Goal: Task Accomplishment & Management: Manage account settings

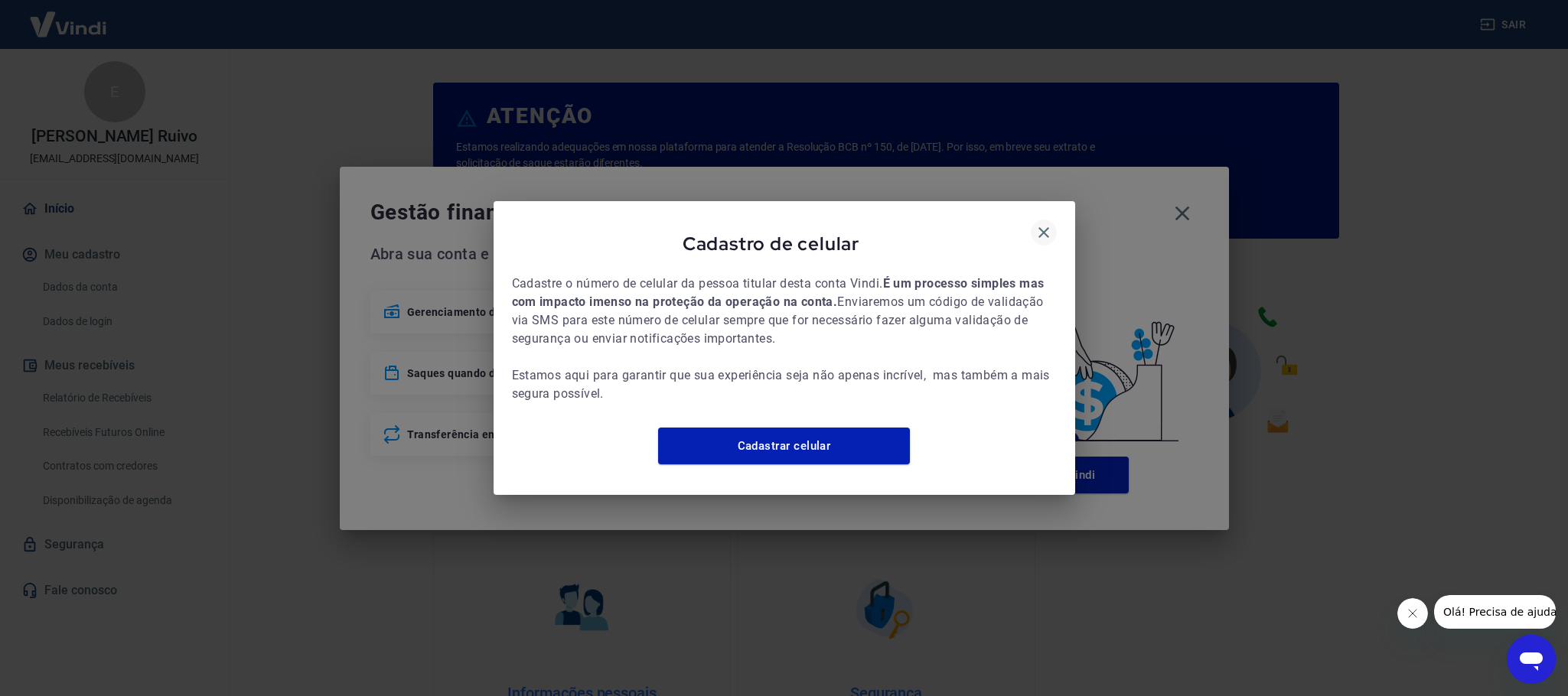
click at [1037, 227] on icon "button" at bounding box center [1044, 232] width 18 height 18
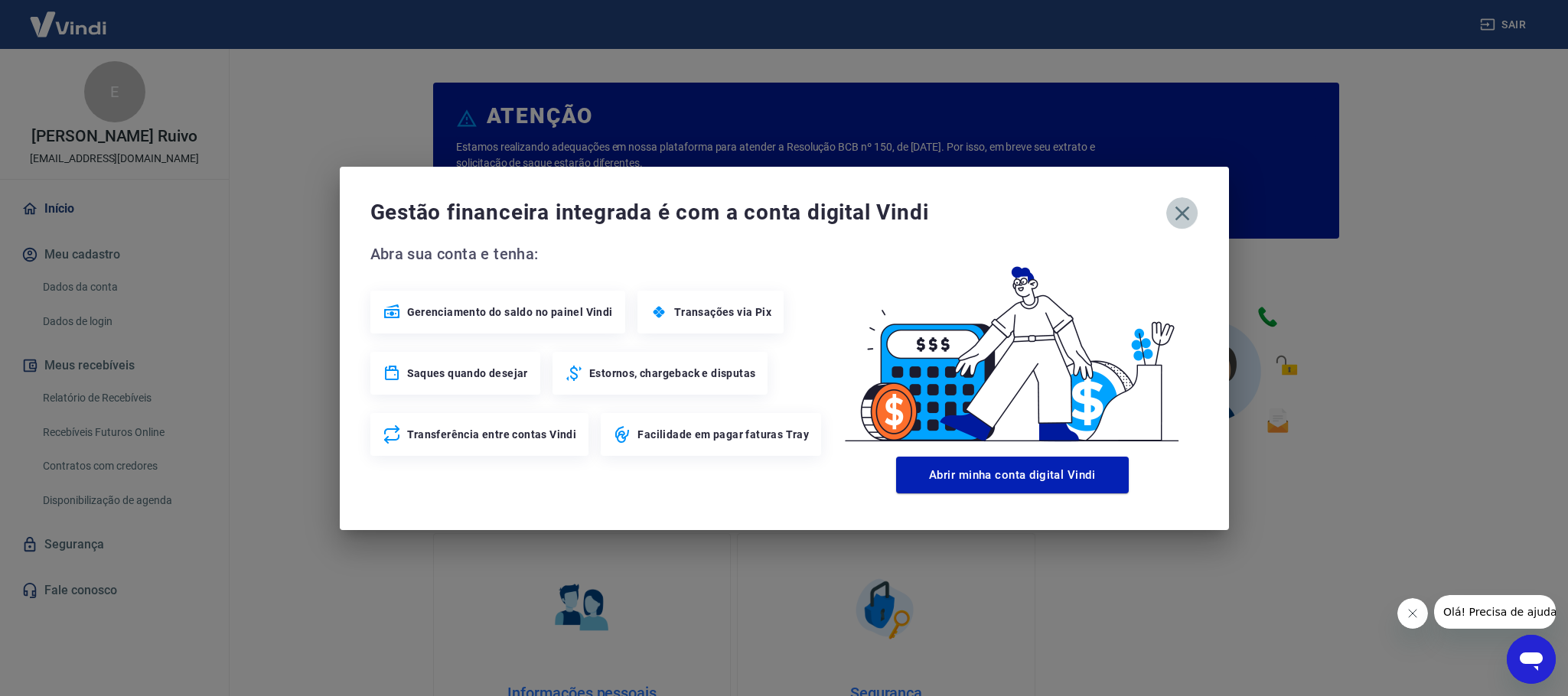
click at [1178, 210] on icon "button" at bounding box center [1182, 213] width 15 height 15
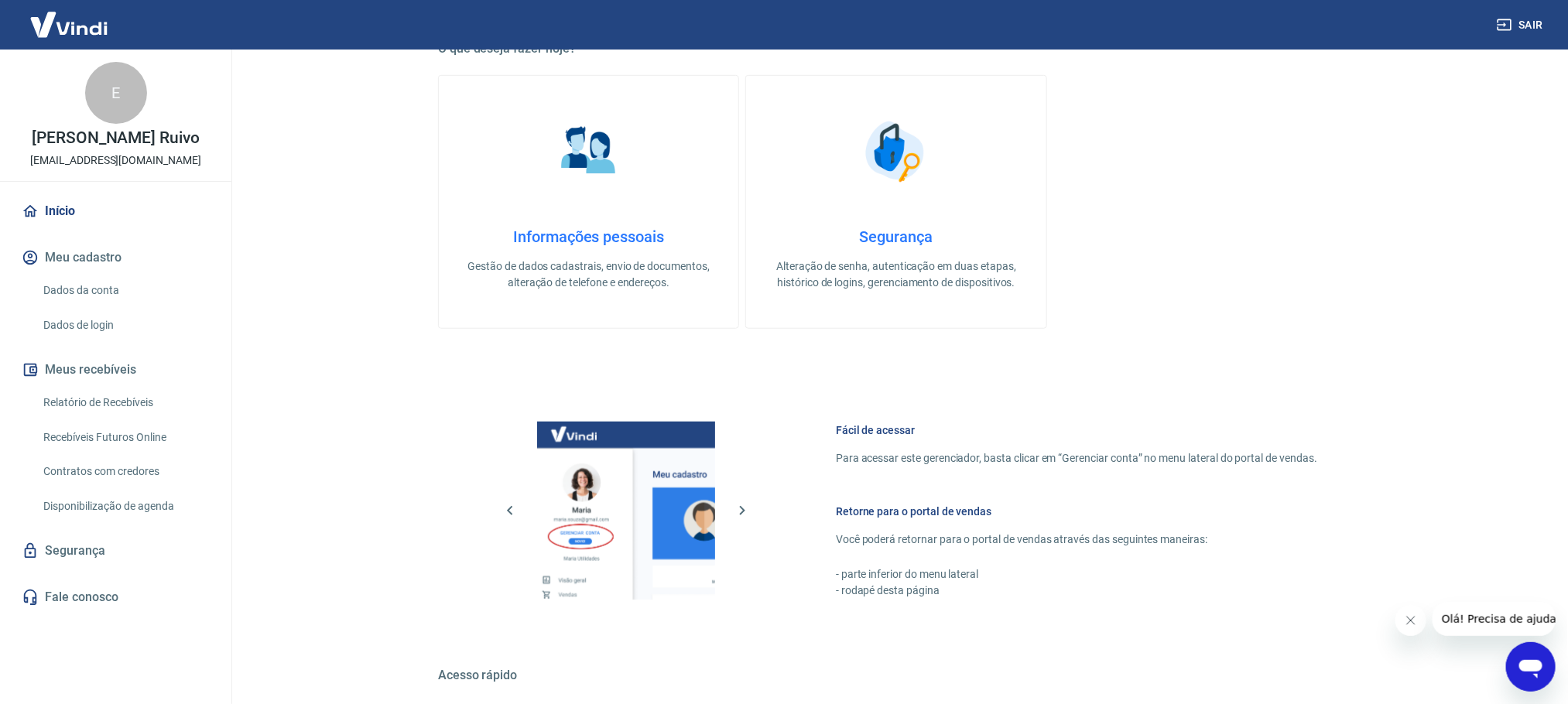
scroll to position [581, 0]
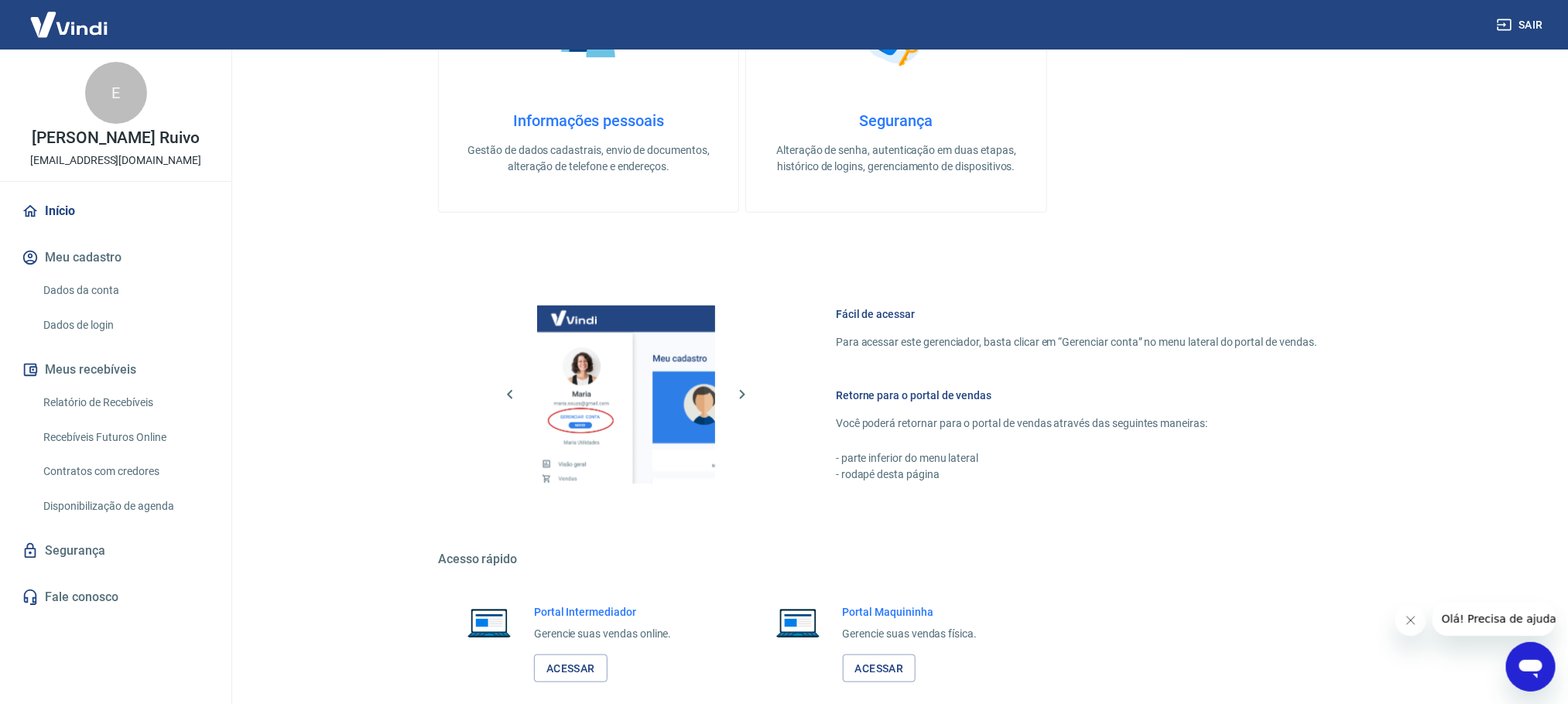
click at [145, 395] on link "Relatório de Recebíveis" at bounding box center [125, 403] width 176 height 32
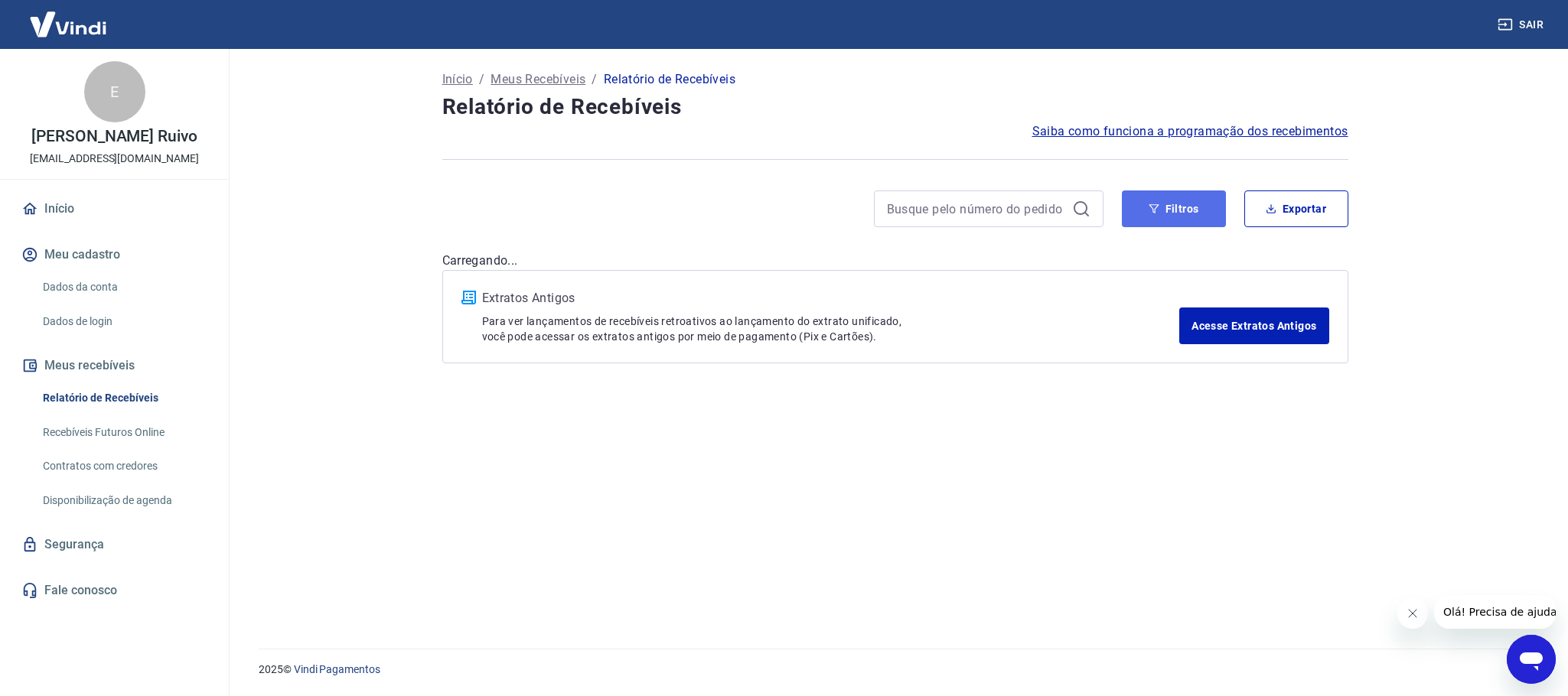
click at [1174, 211] on button "Filtros" at bounding box center [1173, 209] width 104 height 37
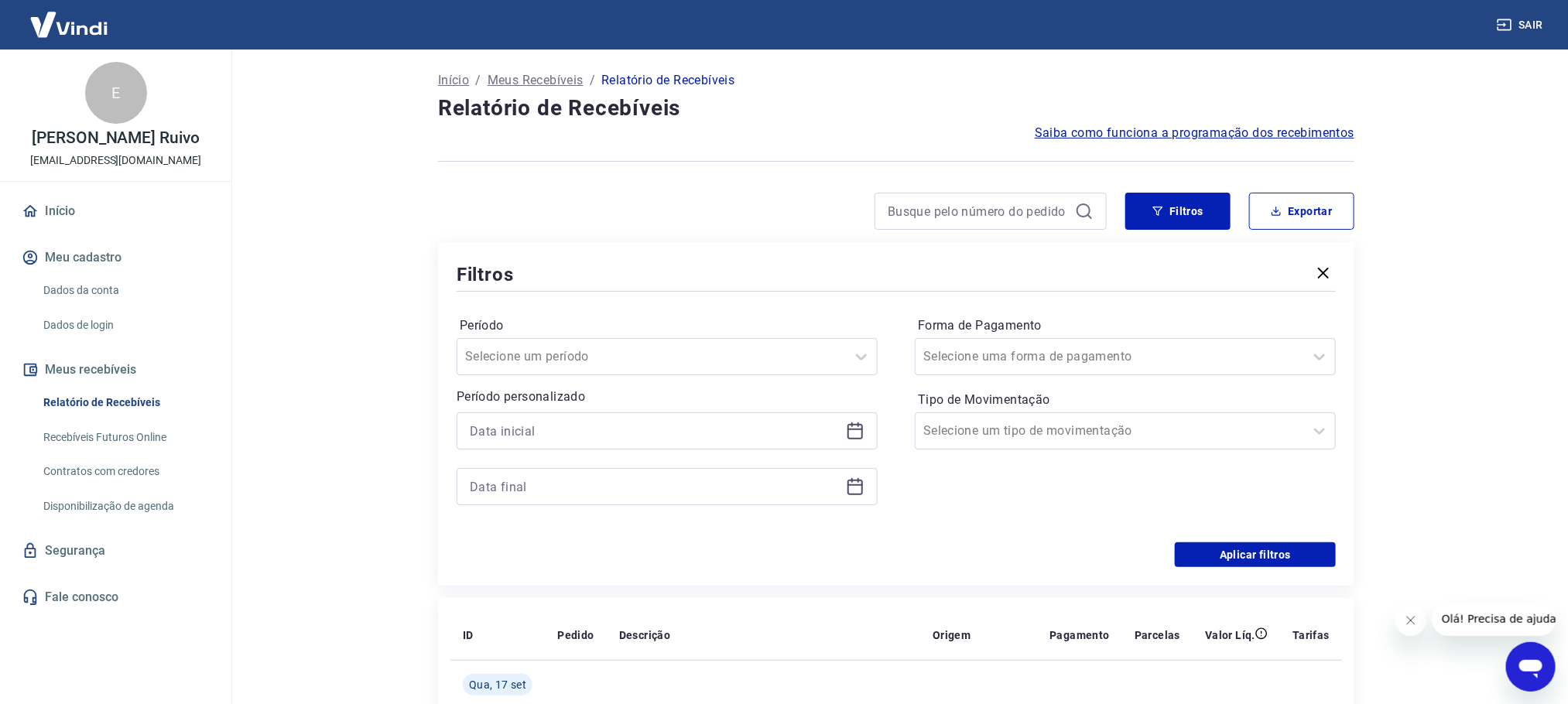
click at [848, 437] on icon at bounding box center [855, 431] width 15 height 15
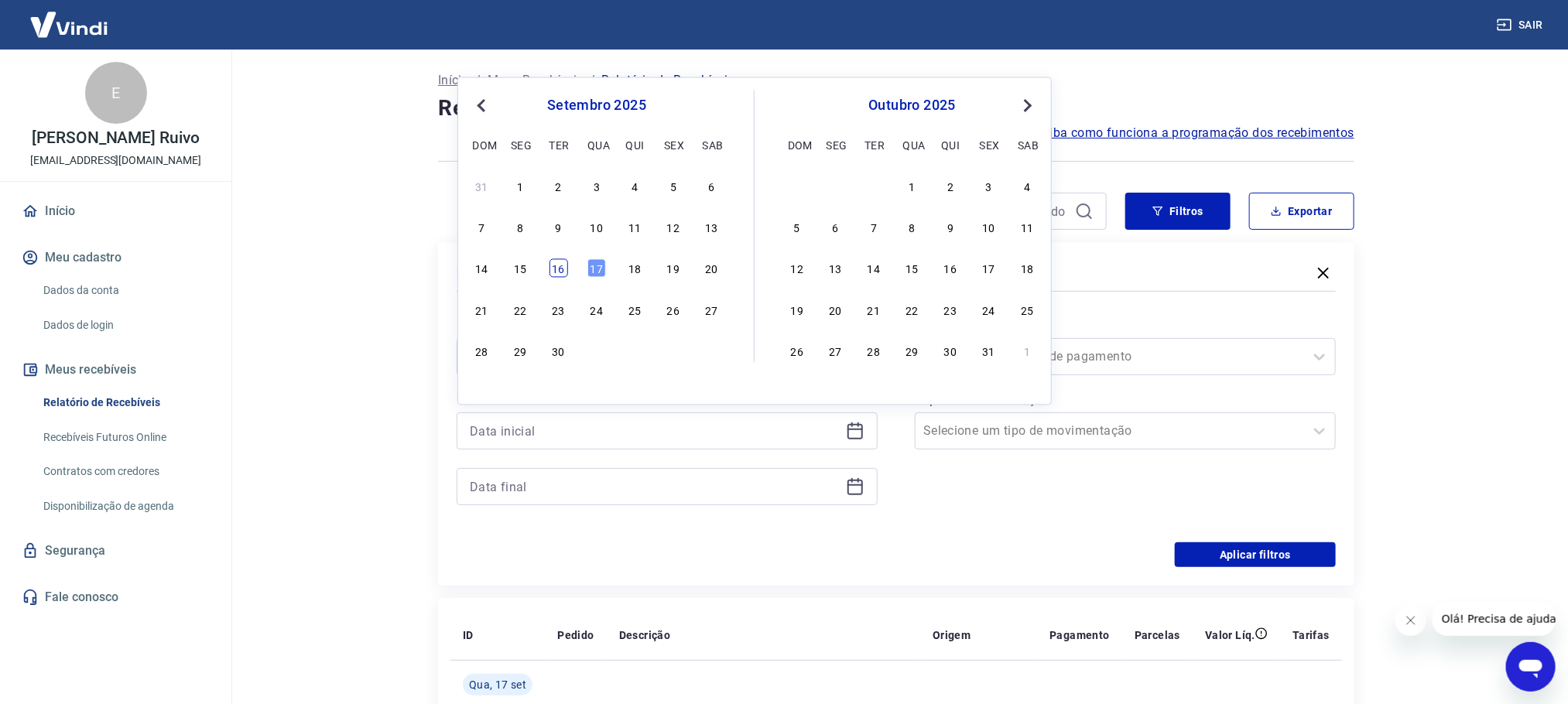
click at [550, 261] on div "16" at bounding box center [559, 268] width 19 height 19
type input "[DATE]"
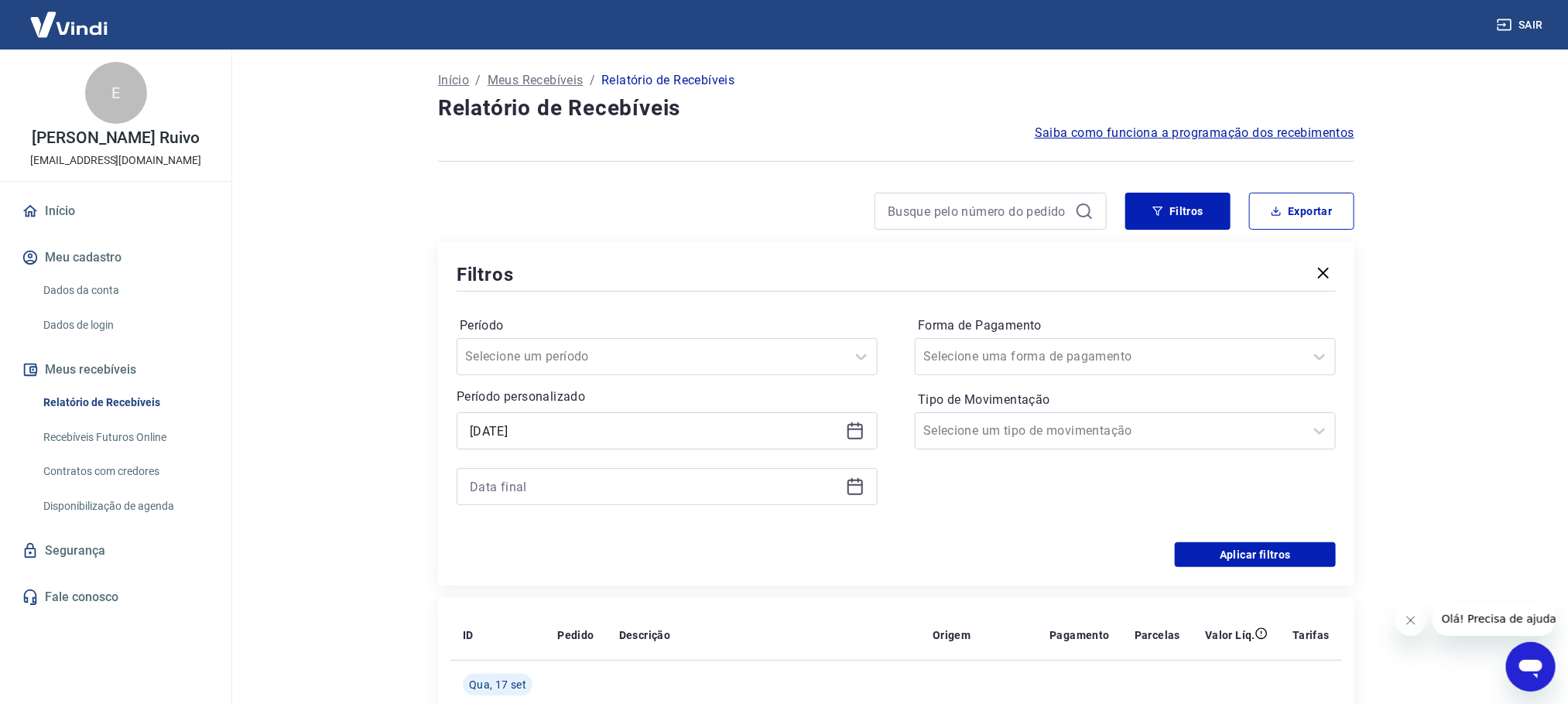
click at [859, 493] on icon at bounding box center [855, 486] width 19 height 19
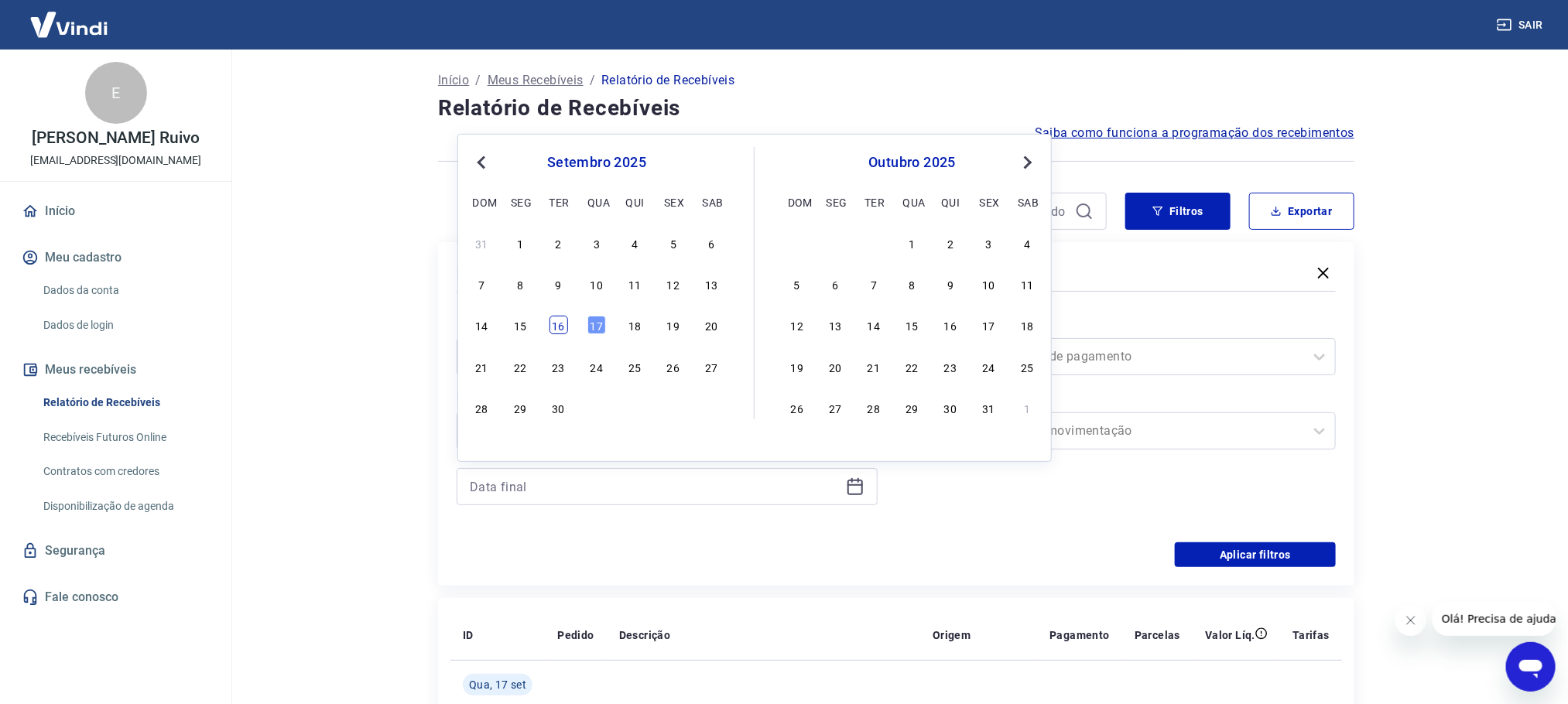
click at [568, 323] on div "16" at bounding box center [559, 325] width 19 height 19
type input "[DATE]"
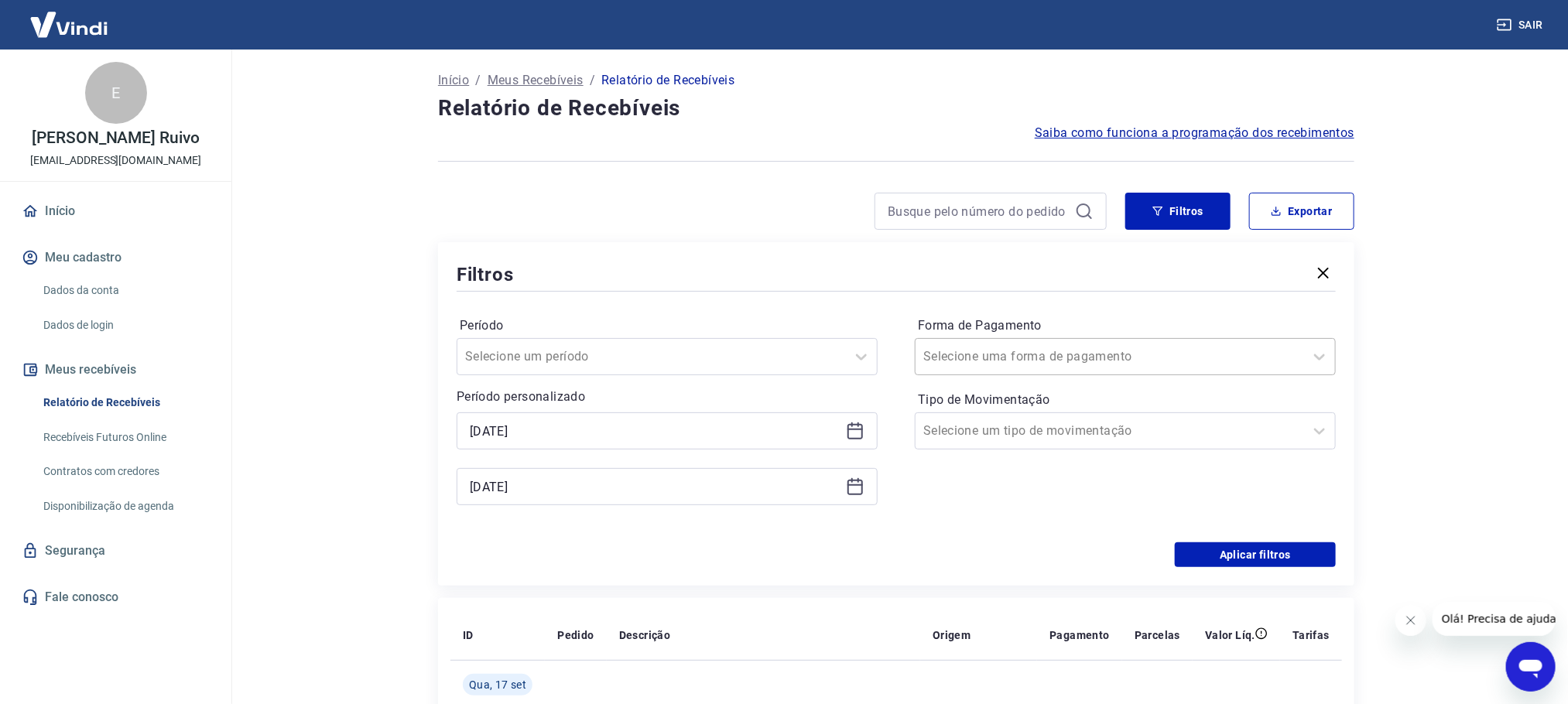
click at [1117, 348] on div at bounding box center [1109, 356] width 373 height 21
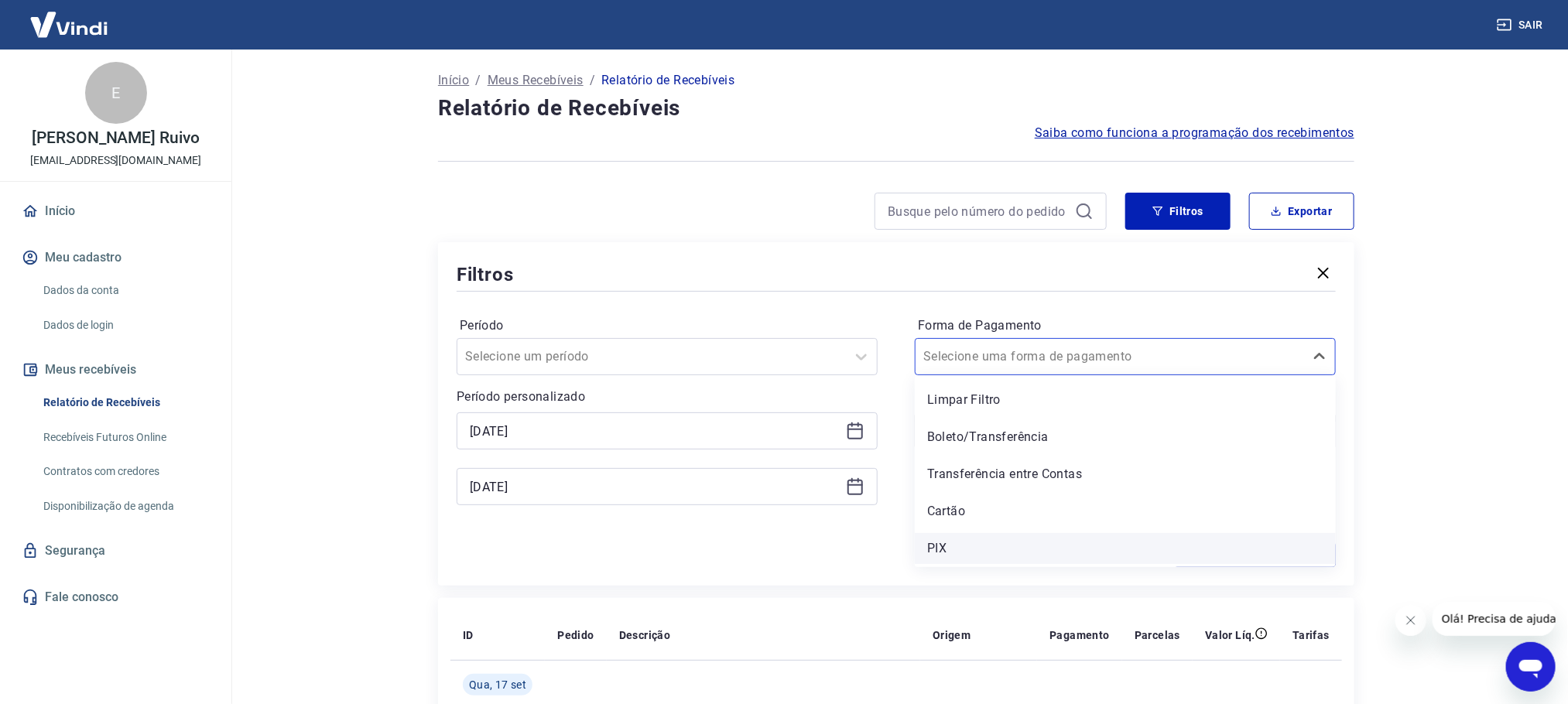
click at [945, 538] on div "PIX" at bounding box center [1125, 548] width 421 height 31
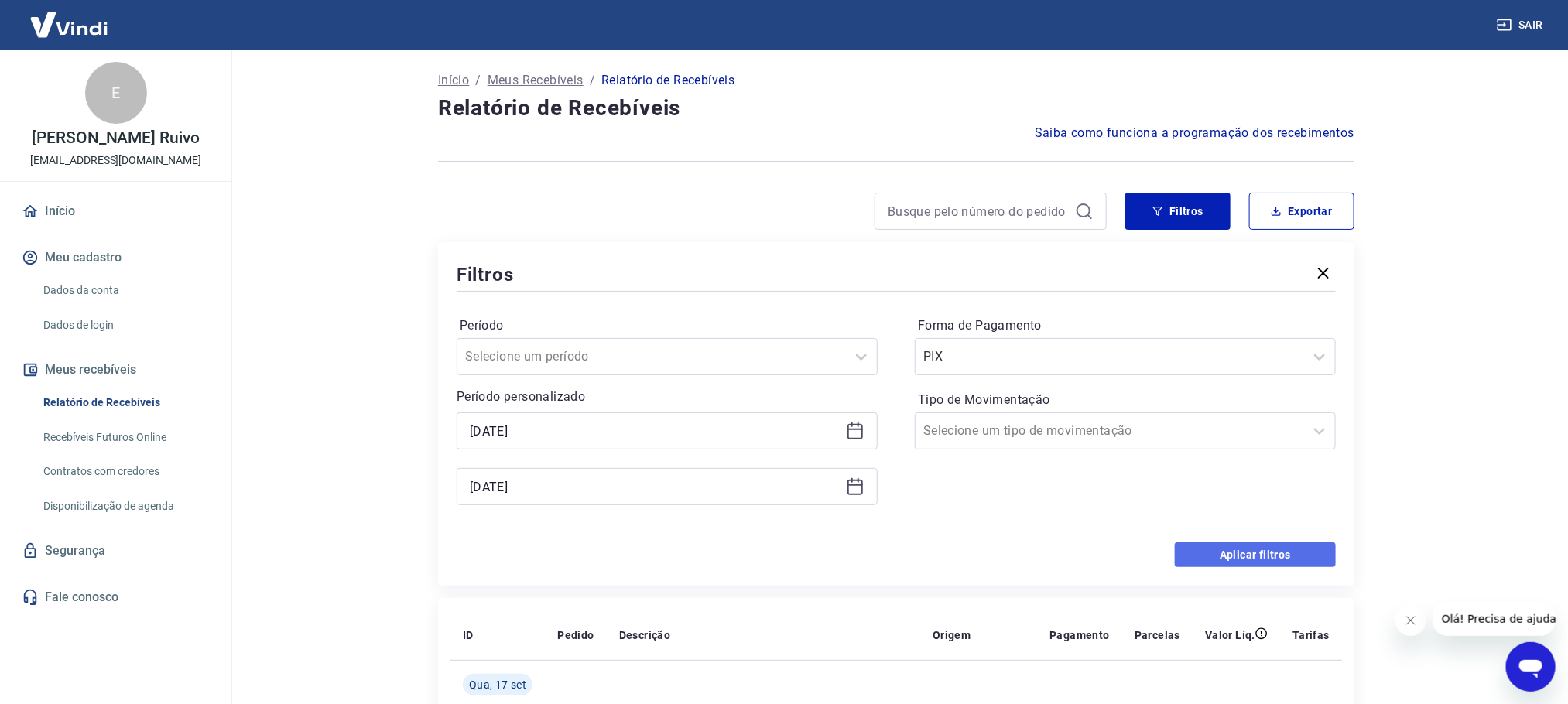
click at [1225, 550] on button "Aplicar filtros" at bounding box center [1256, 555] width 161 height 25
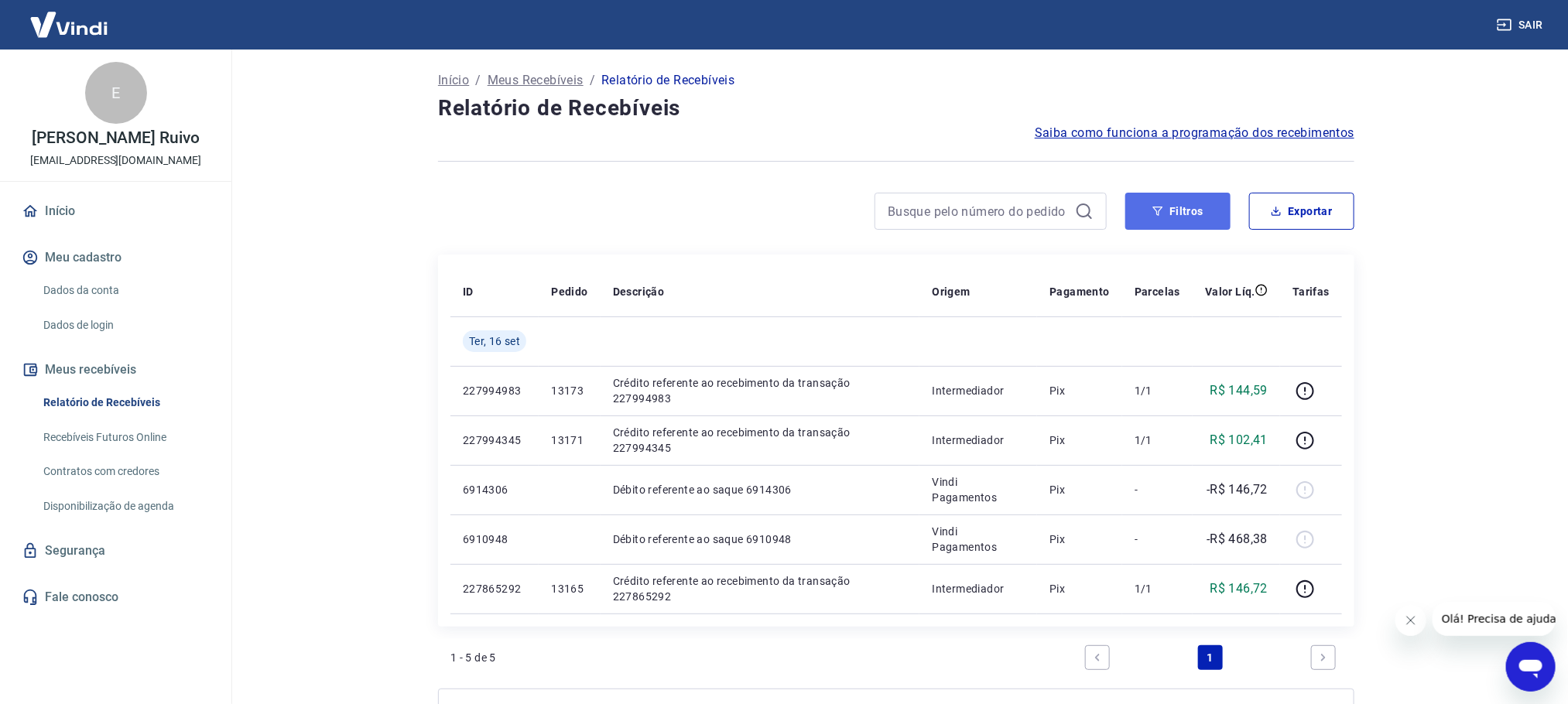
click at [1173, 203] on button "Filtros" at bounding box center [1178, 211] width 106 height 37
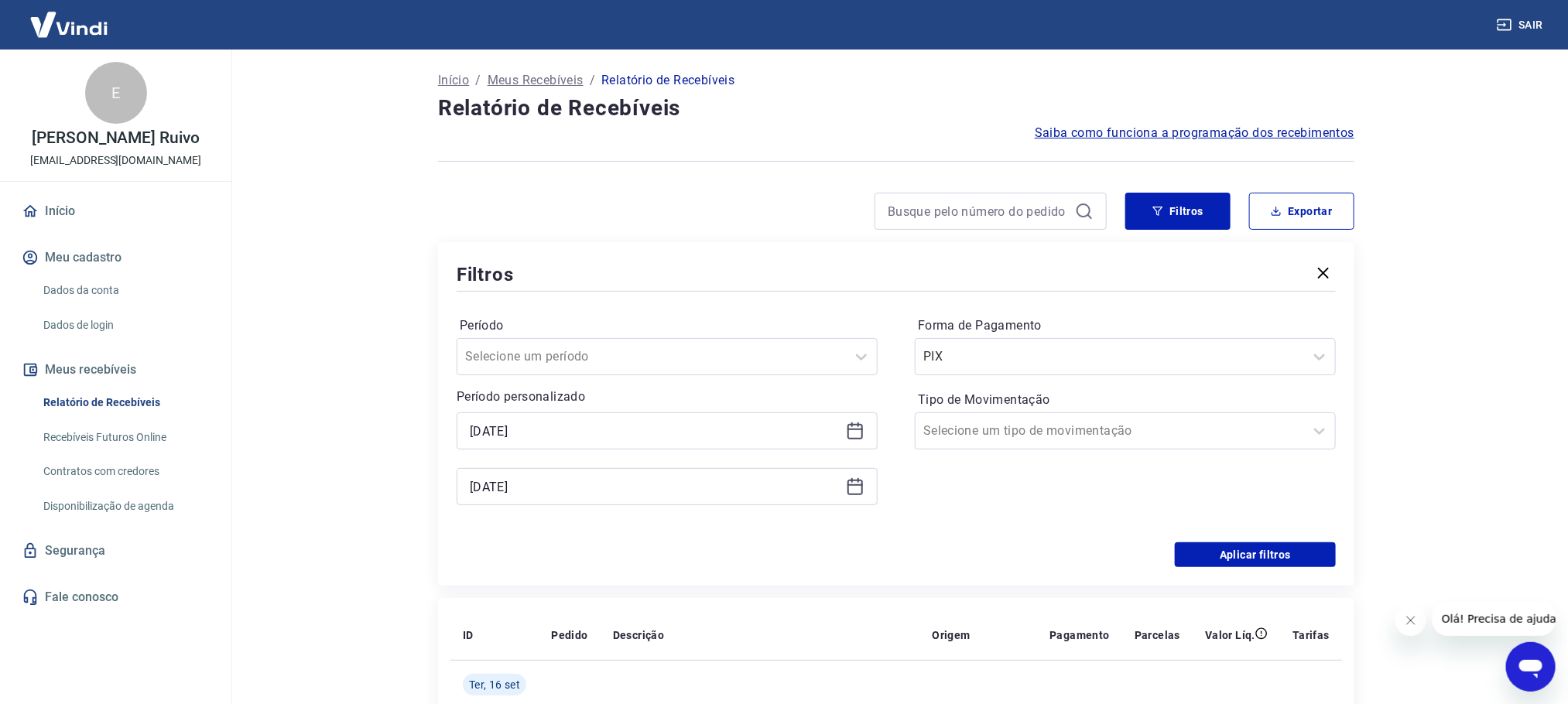
click at [859, 421] on div "[DATE]" at bounding box center [667, 431] width 421 height 37
click at [859, 437] on icon at bounding box center [855, 431] width 19 height 19
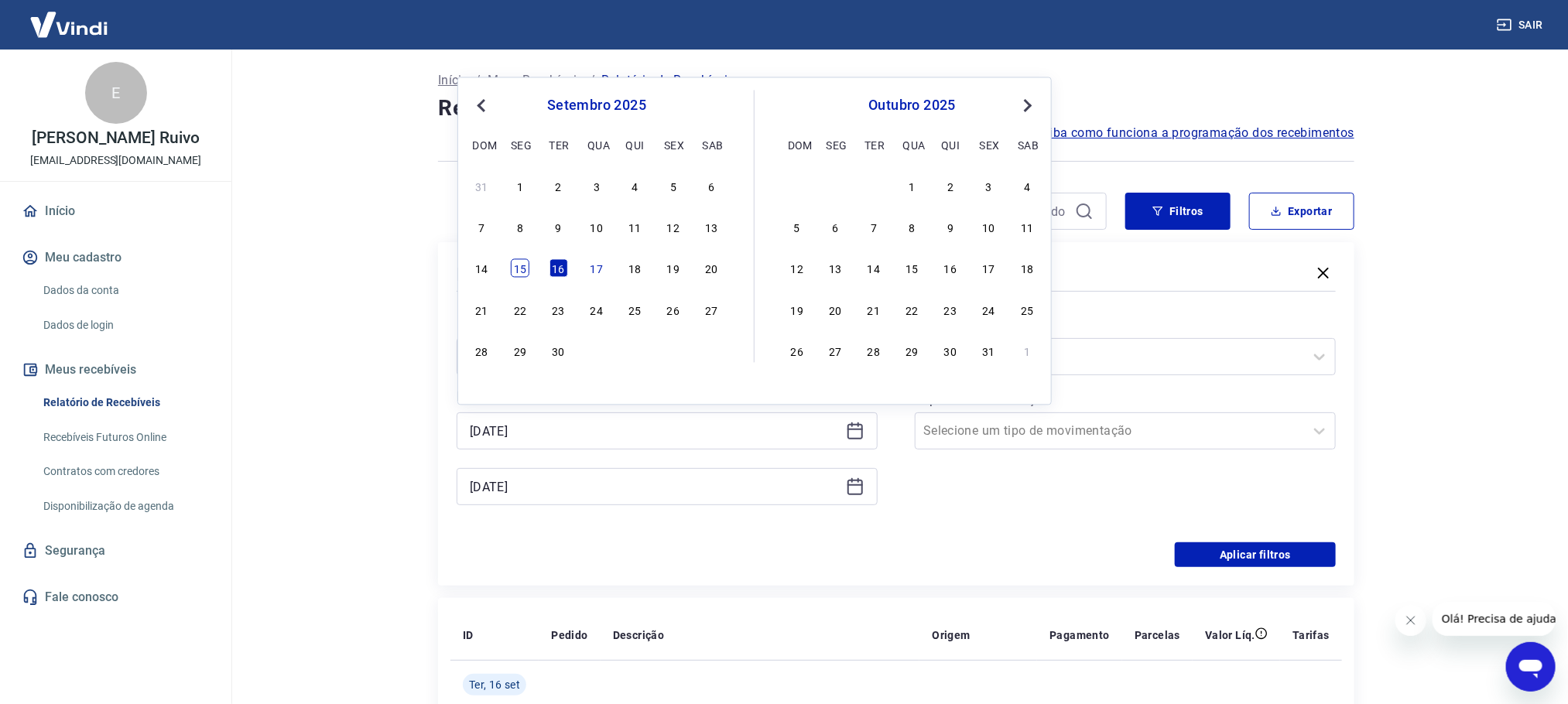
click at [515, 277] on div "15" at bounding box center [520, 268] width 19 height 19
type input "[DATE]"
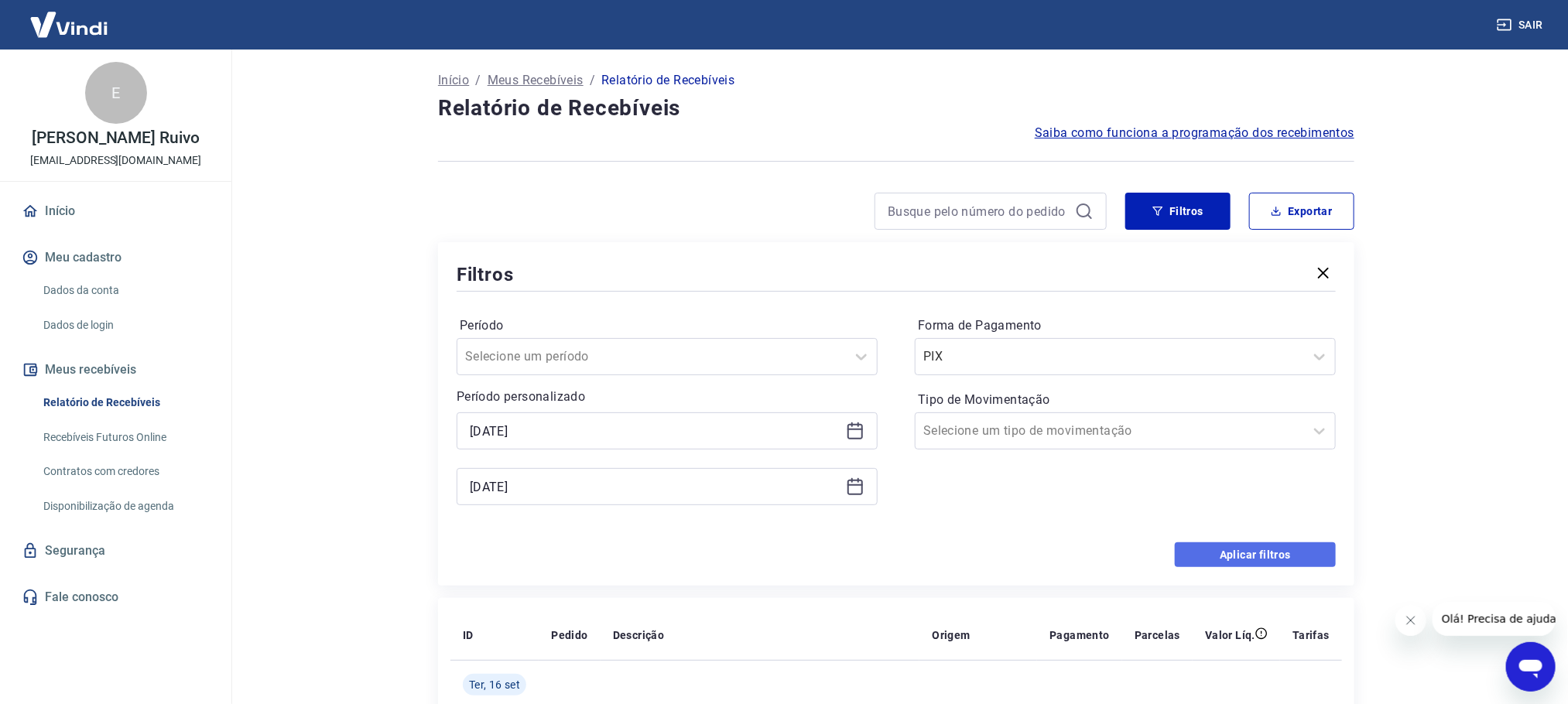
click at [1273, 565] on button "Aplicar filtros" at bounding box center [1256, 555] width 161 height 25
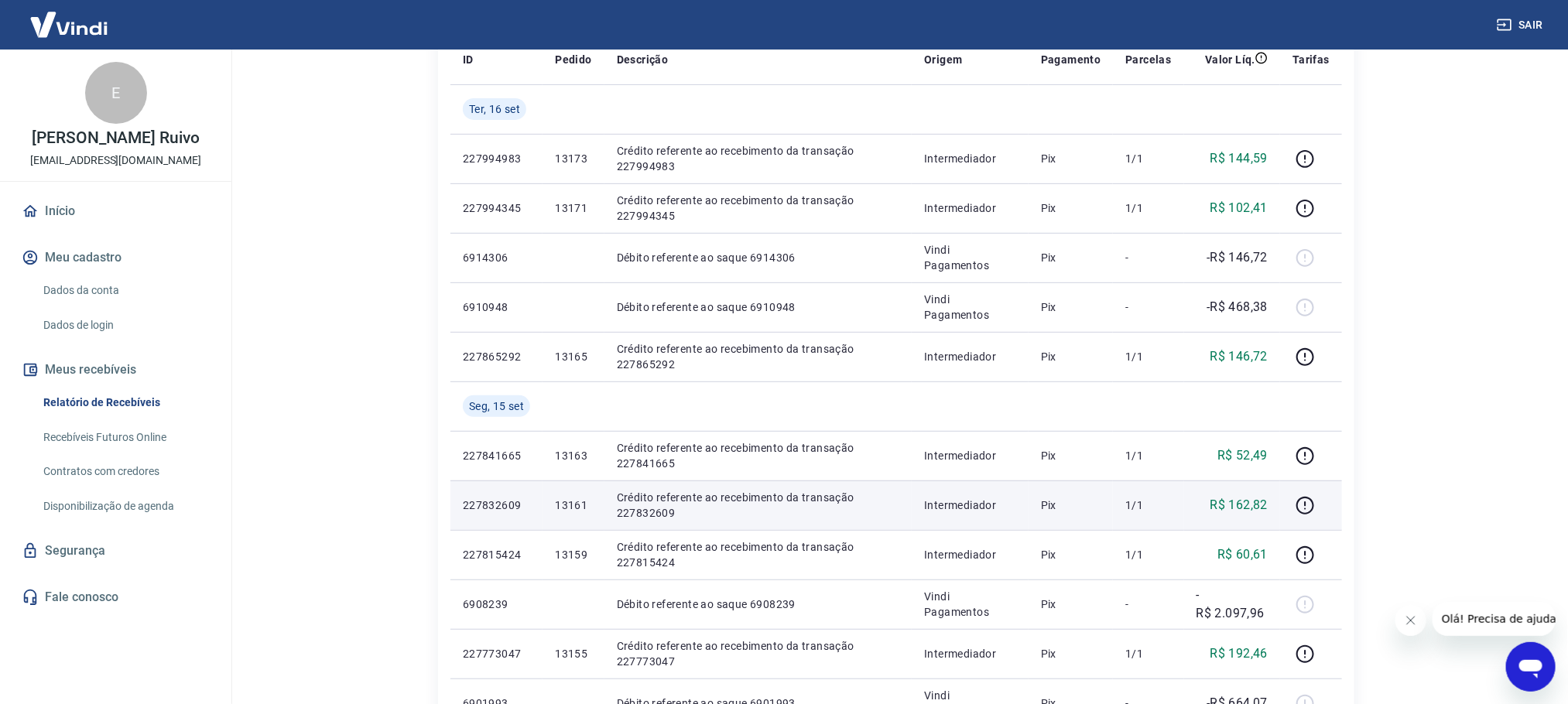
scroll to position [348, 0]
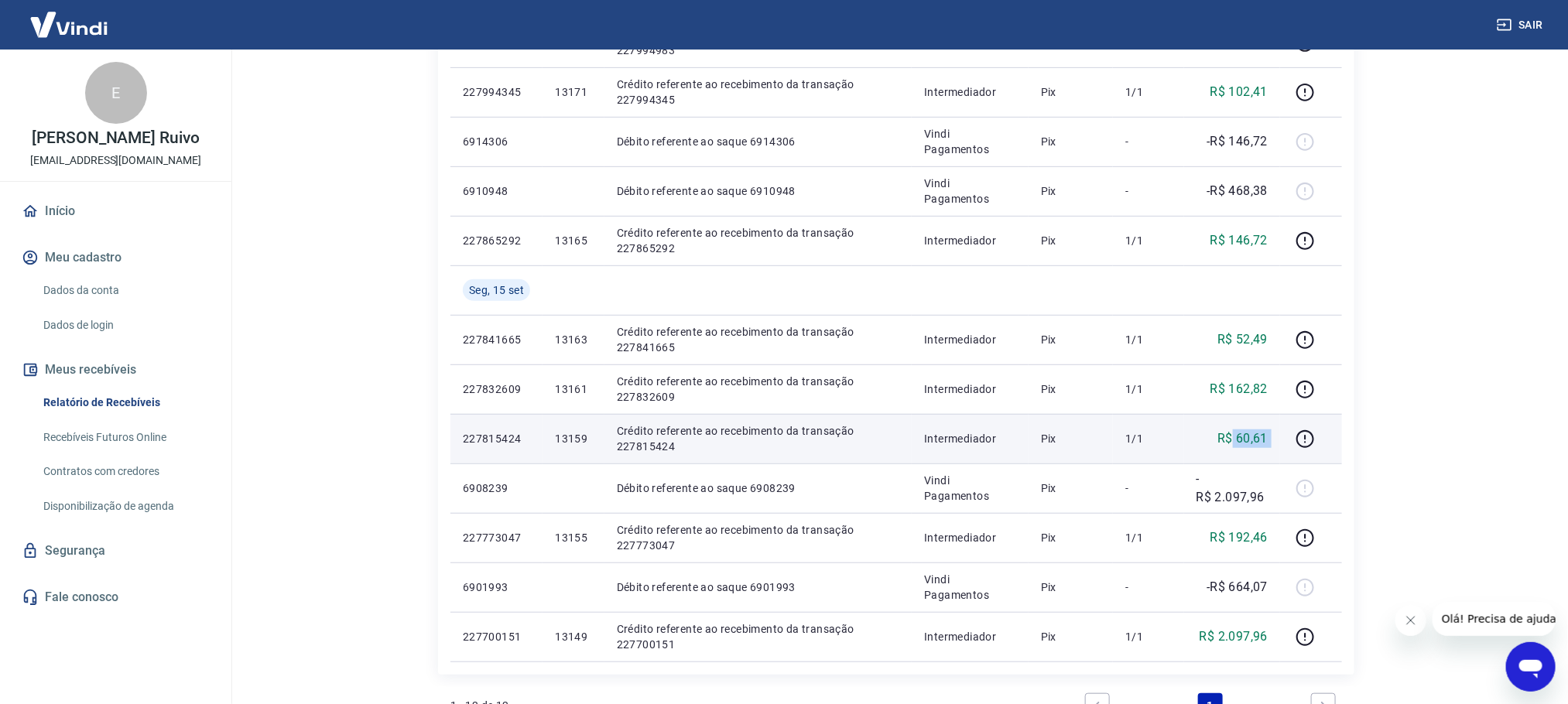
drag, startPoint x: 1234, startPoint y: 436, endPoint x: 1287, endPoint y: 436, distance: 53.0
click at [1287, 436] on tr "227815424 13159 [PERSON_NAME] referente ao recebimento da transação 227815424 I…" at bounding box center [896, 439] width 891 height 50
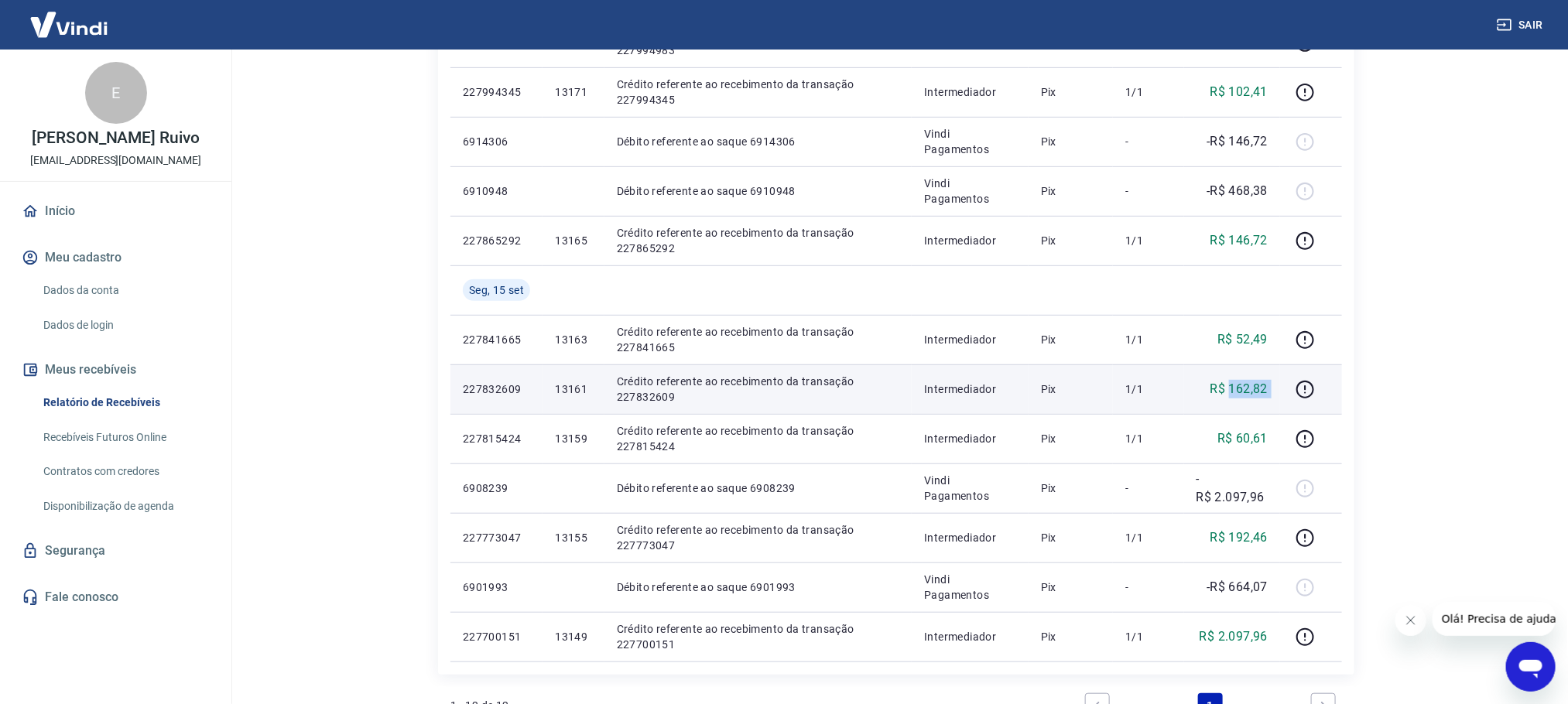
drag, startPoint x: 1233, startPoint y: 387, endPoint x: 1292, endPoint y: 390, distance: 59.1
click at [1292, 390] on tr "227832609 13161 [PERSON_NAME] referente ao recebimento da transação 227832609 I…" at bounding box center [896, 389] width 891 height 50
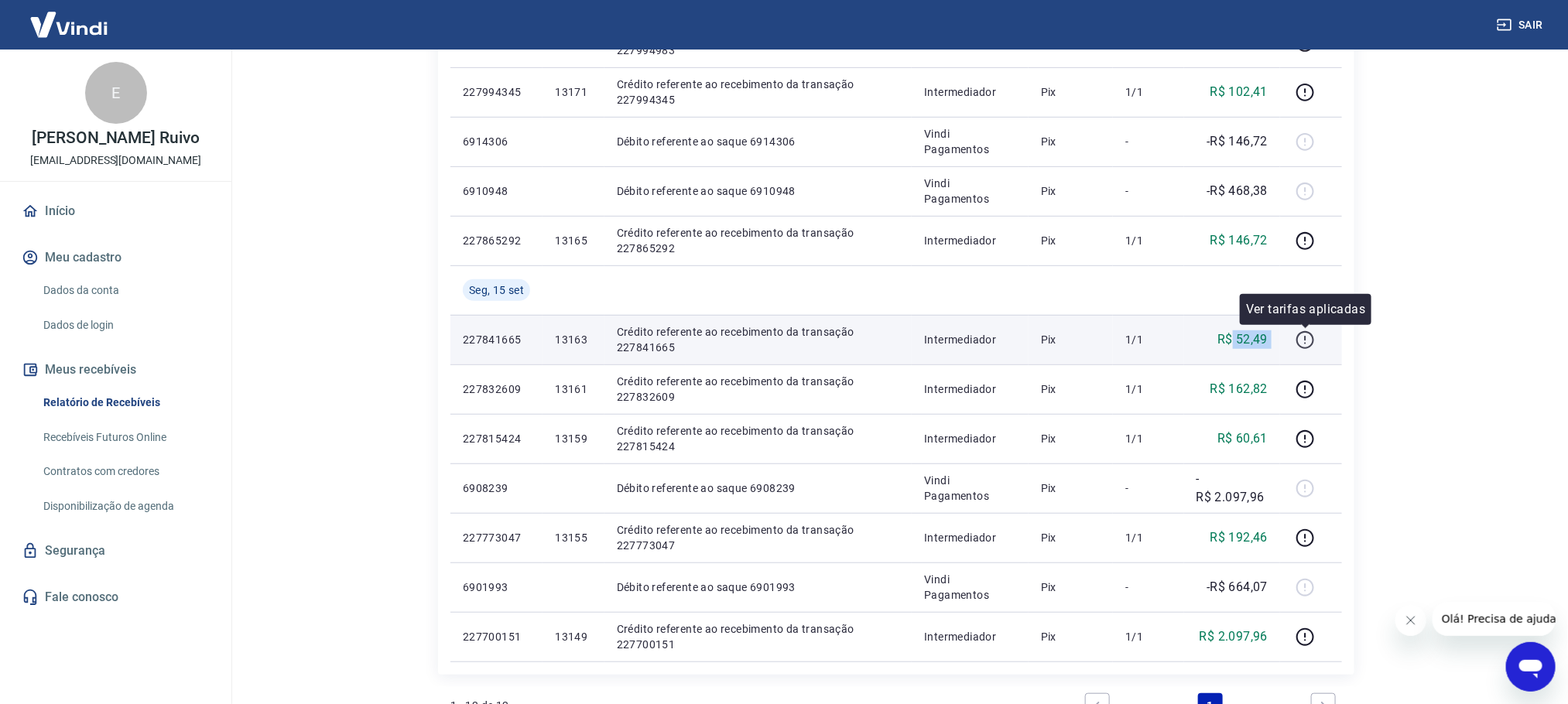
drag, startPoint x: 1234, startPoint y: 335, endPoint x: 1304, endPoint y: 337, distance: 70.0
click at [1304, 337] on tr "227841665 13163 [PERSON_NAME] referente ao recebimento da transação 227841665 I…" at bounding box center [896, 340] width 891 height 50
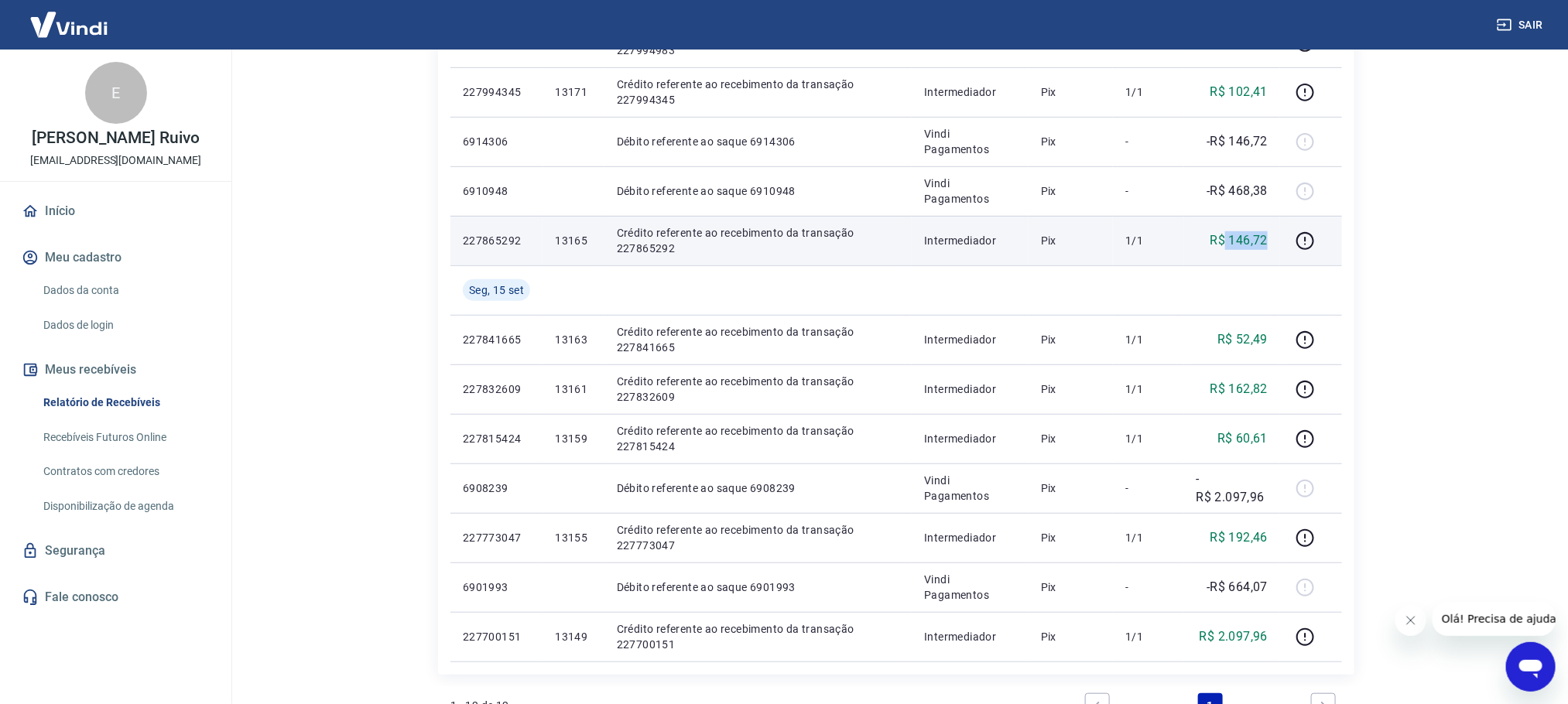
drag, startPoint x: 1225, startPoint y: 233, endPoint x: 1274, endPoint y: 240, distance: 49.5
click at [1274, 240] on td "R$ 146,72" at bounding box center [1232, 240] width 97 height 50
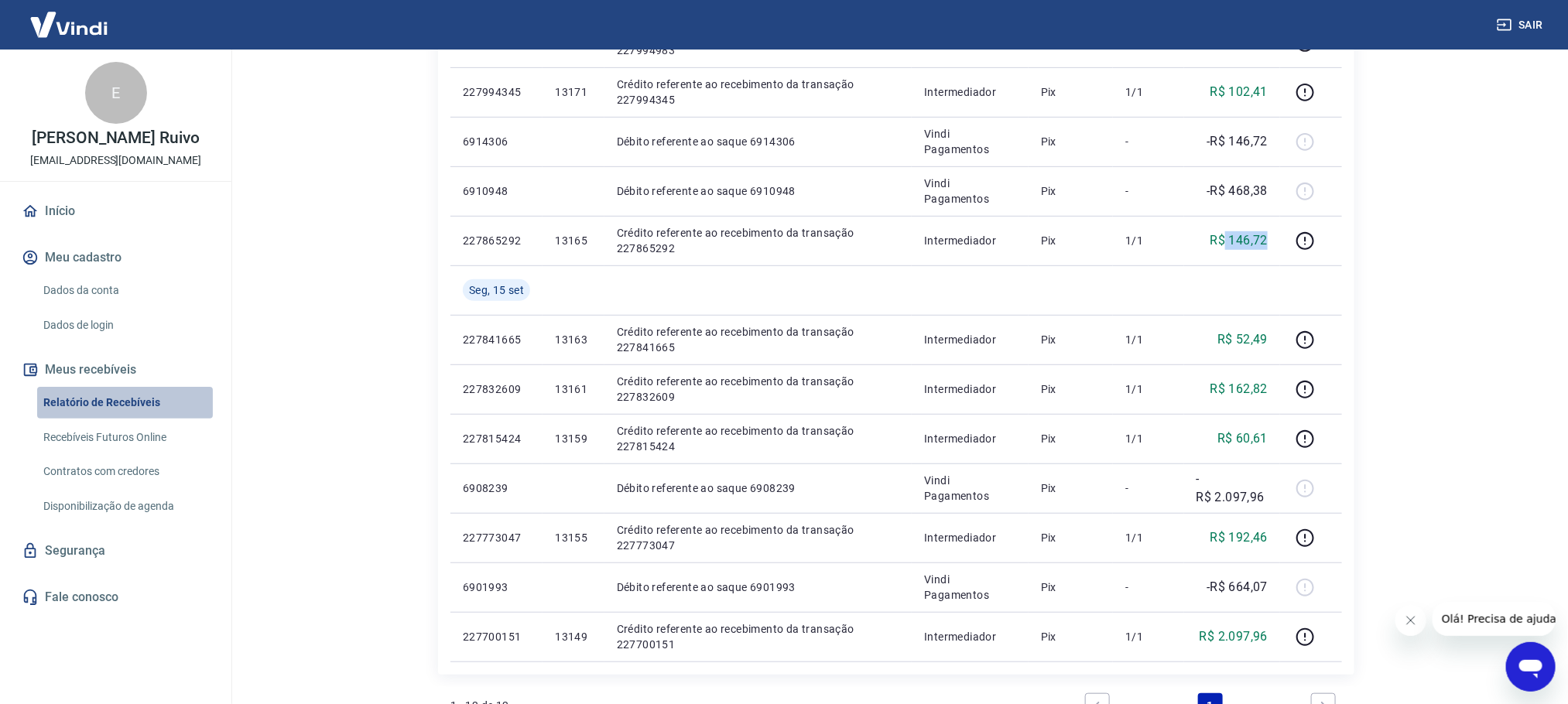
click at [75, 406] on link "Relatório de Recebíveis" at bounding box center [125, 403] width 176 height 32
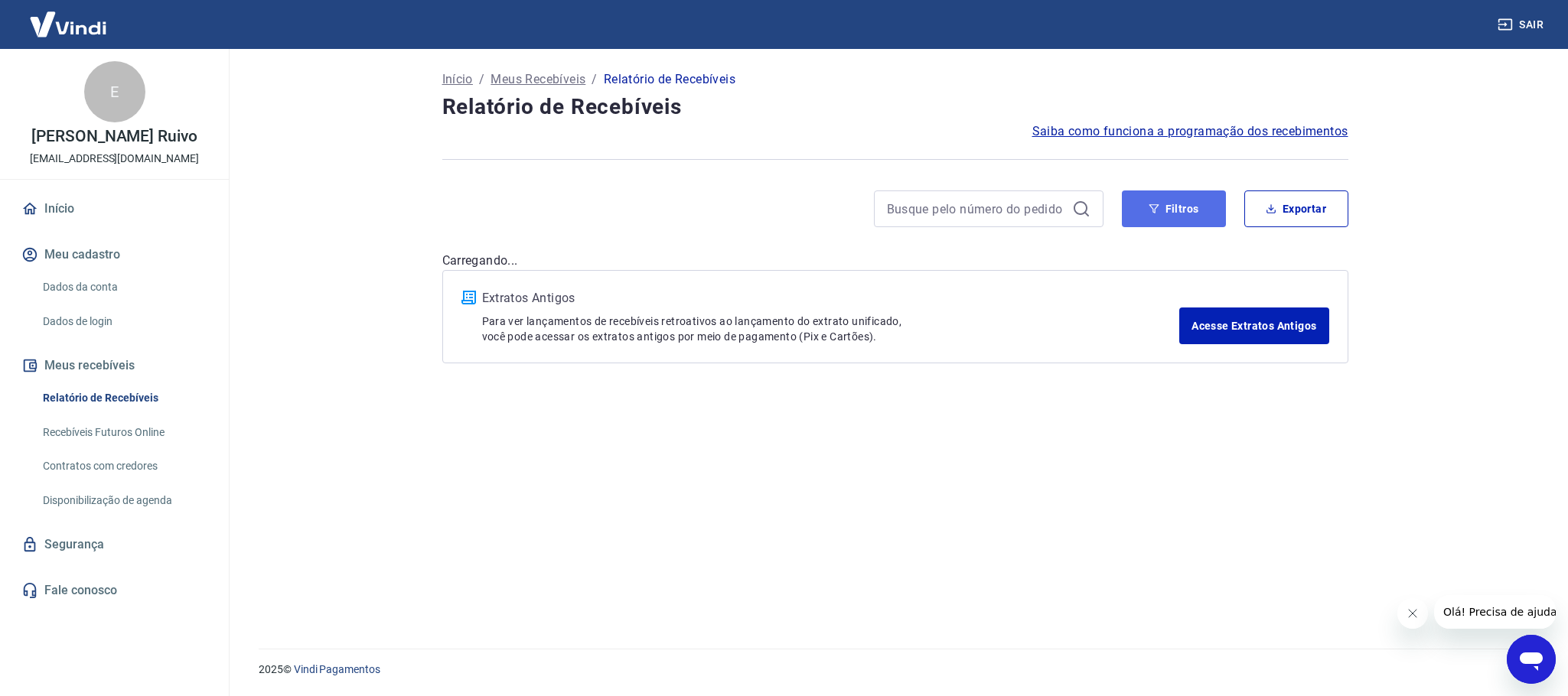
click at [1196, 217] on button "Filtros" at bounding box center [1173, 209] width 104 height 37
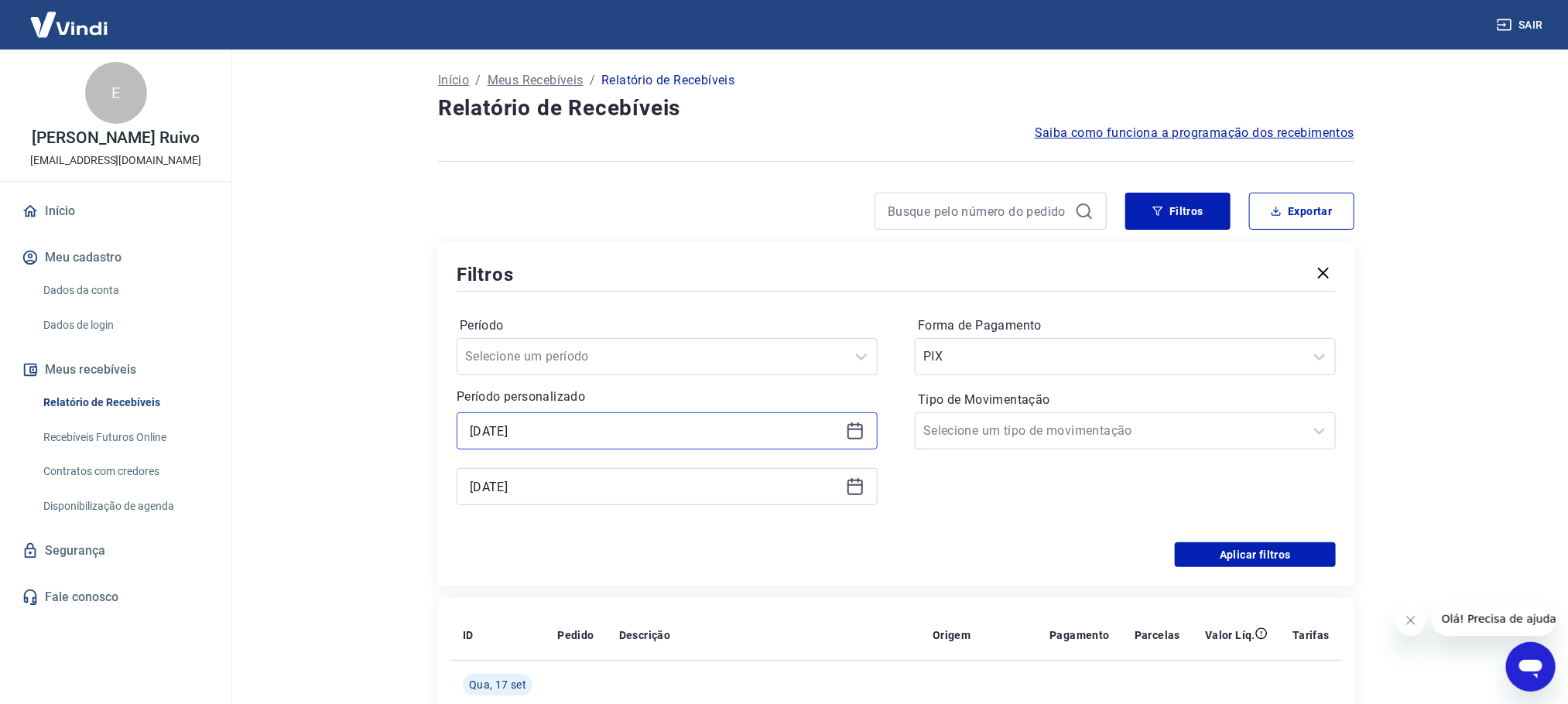
click at [631, 428] on input "[DATE]" at bounding box center [655, 431] width 370 height 23
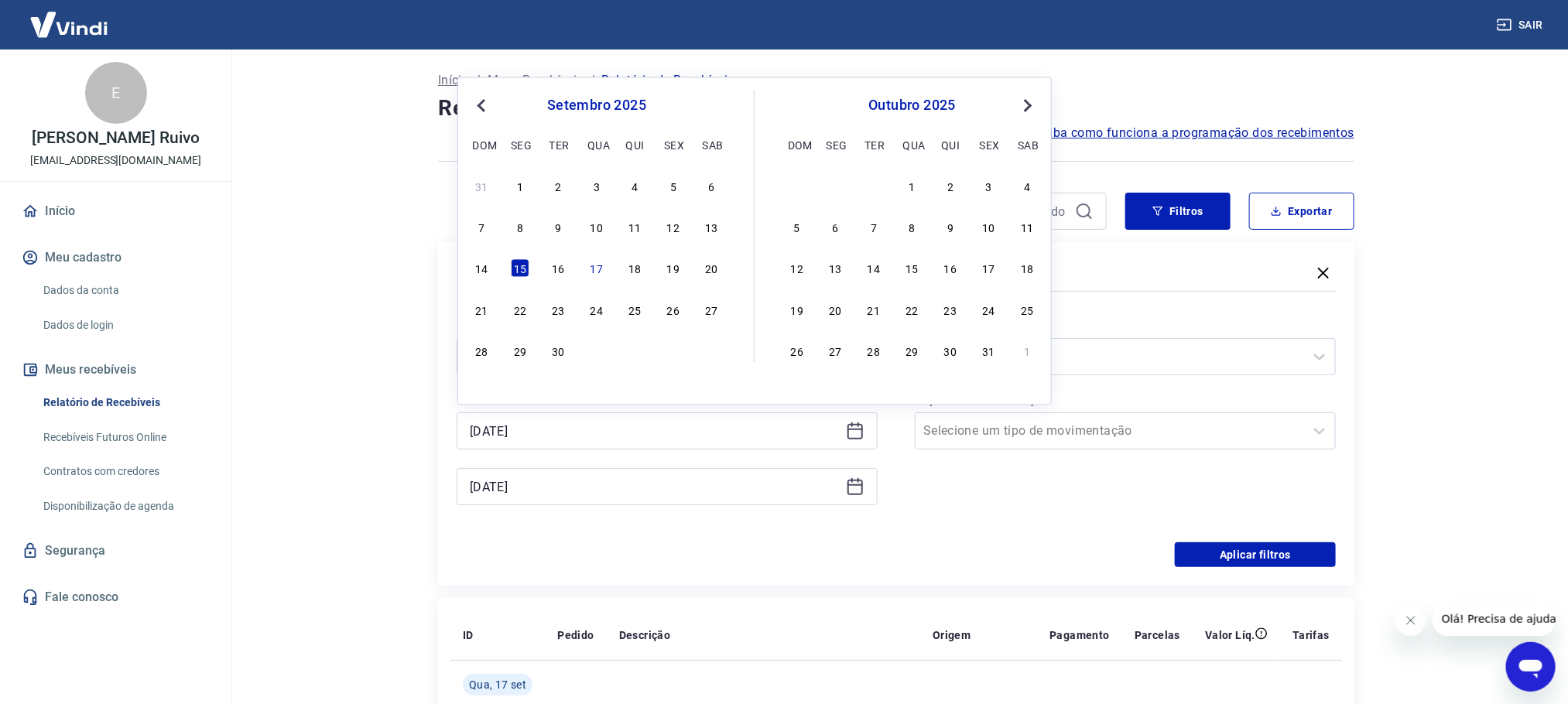
click at [545, 265] on div "14 15 16 17 18 19 20" at bounding box center [597, 268] width 252 height 22
click at [555, 272] on div "16" at bounding box center [559, 268] width 19 height 19
type input "[DATE]"
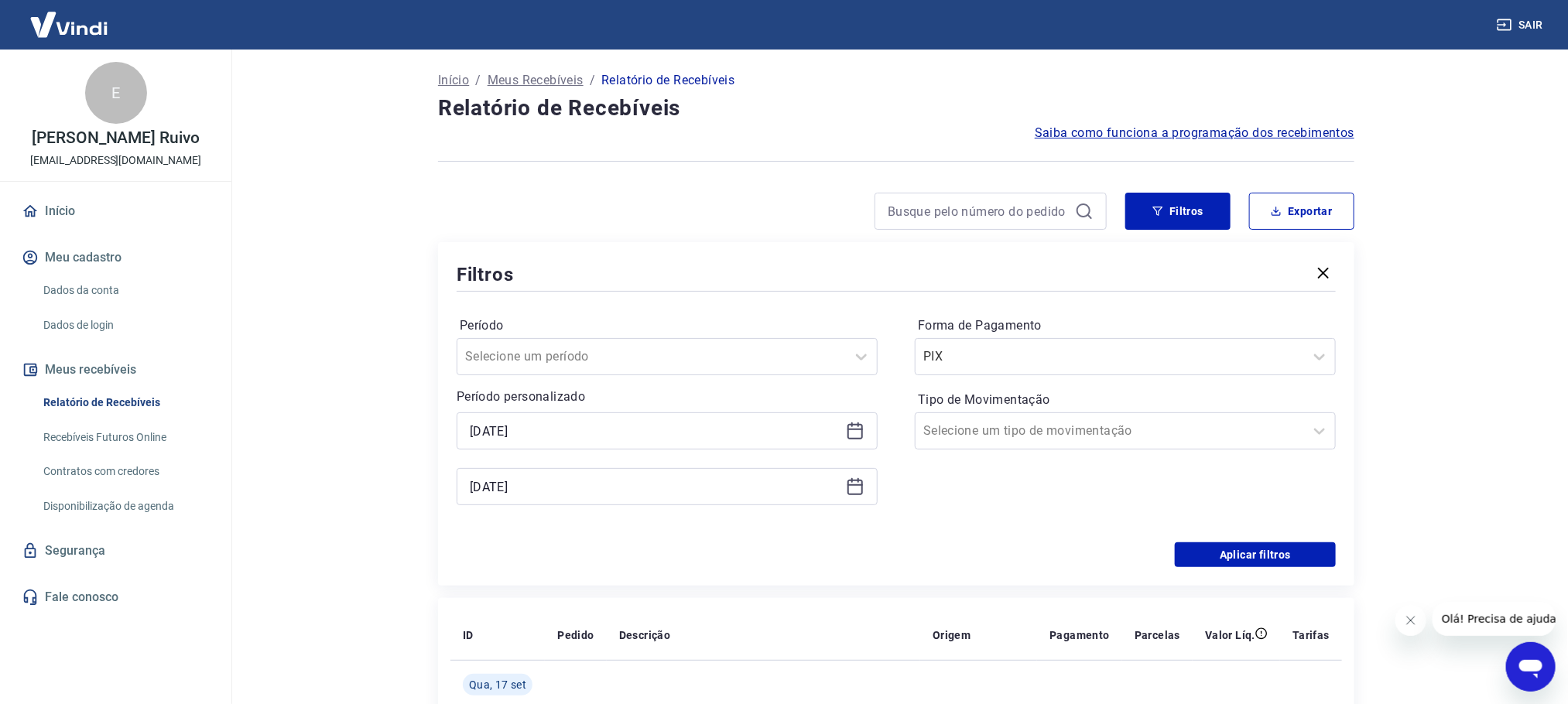
click at [657, 548] on div "Aplicar filtros" at bounding box center [896, 555] width 879 height 25
click at [996, 350] on input "Forma de Pagamento" at bounding box center [1001, 356] width 156 height 19
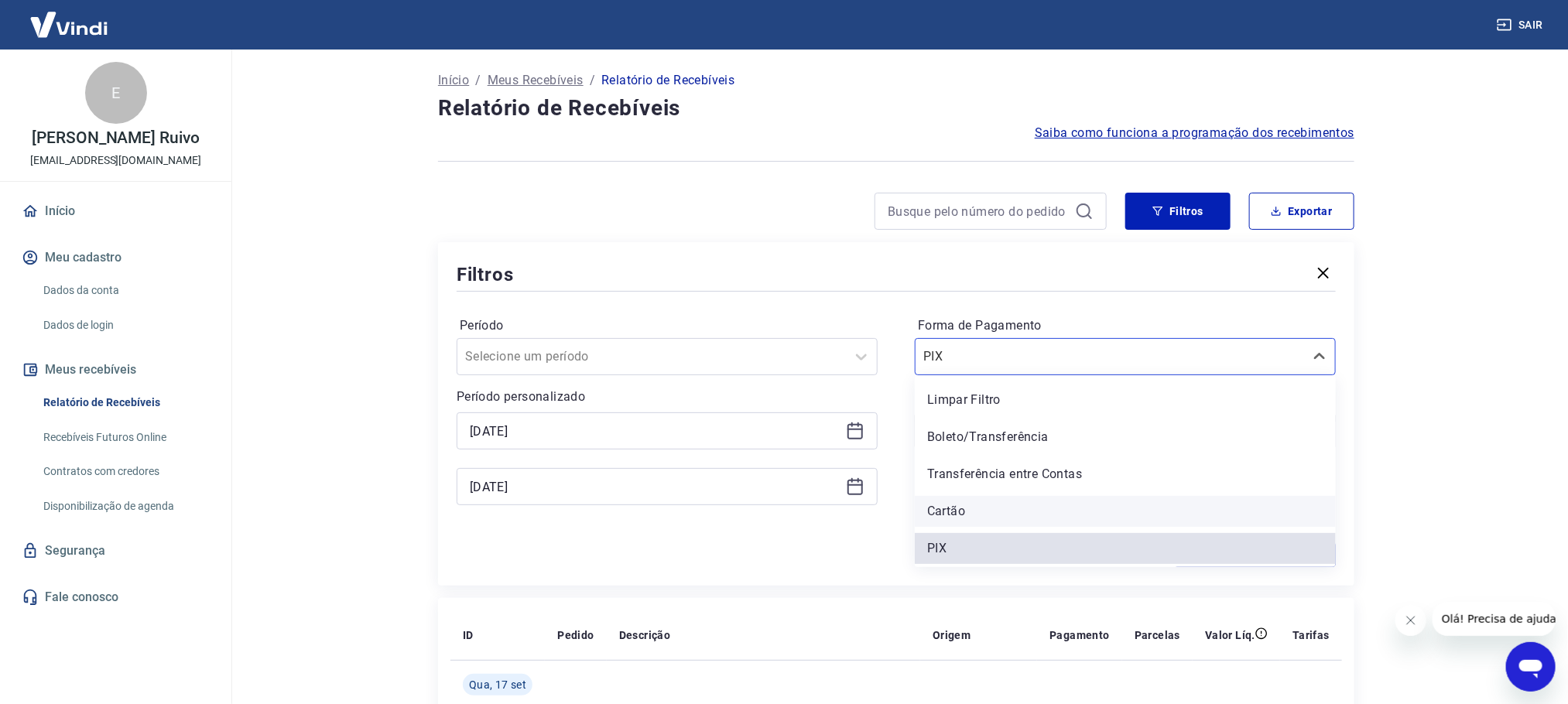
click at [952, 507] on div "Cartão" at bounding box center [1125, 511] width 421 height 31
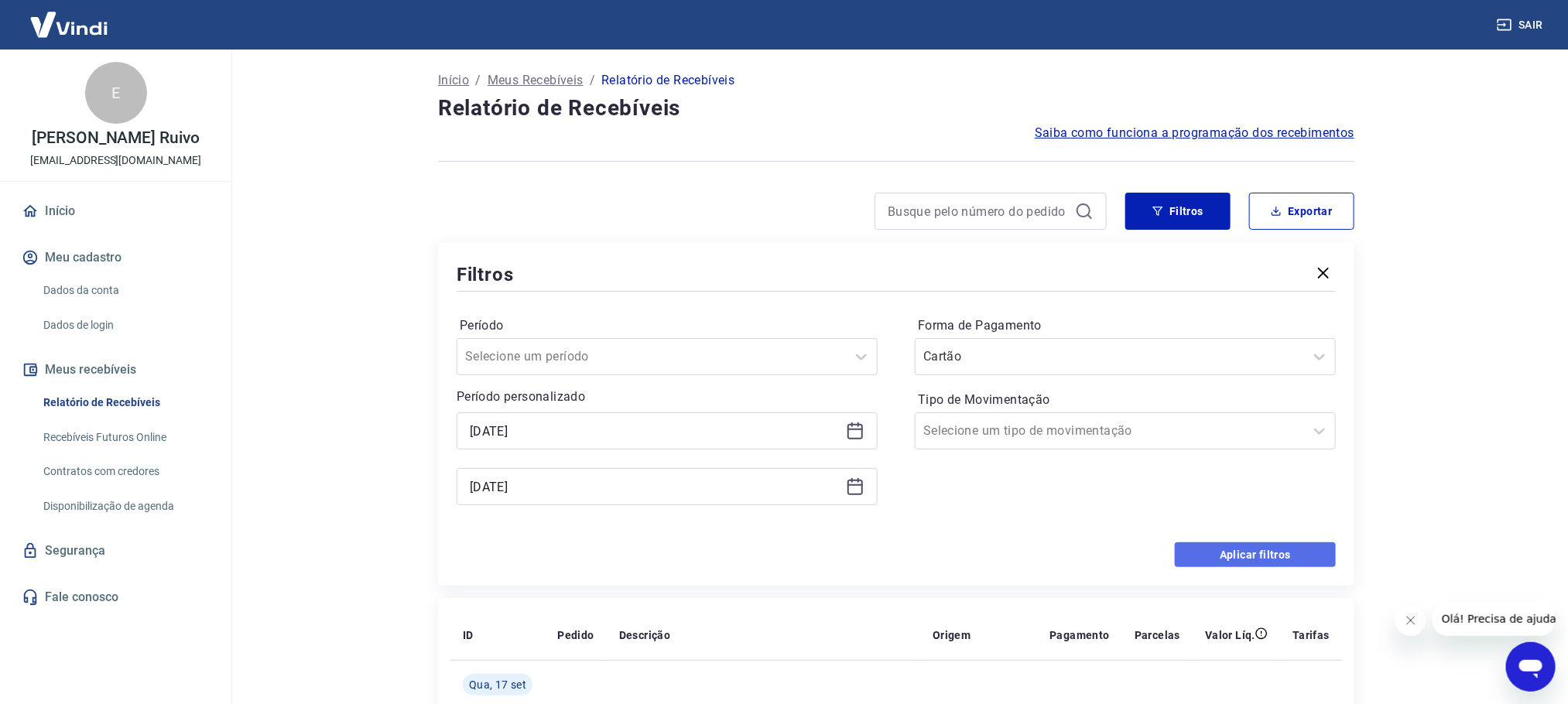
click at [1238, 551] on button "Aplicar filtros" at bounding box center [1256, 555] width 161 height 25
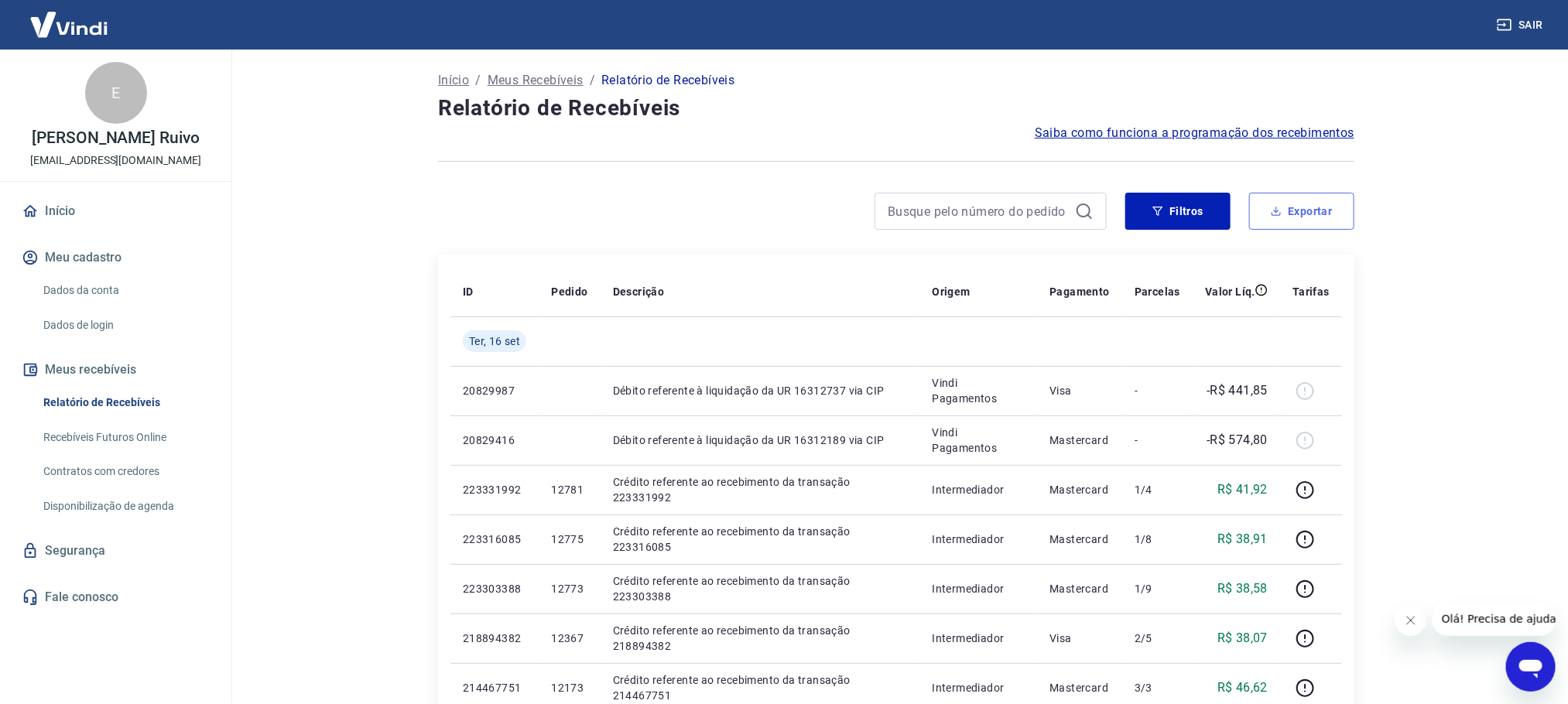
click at [1314, 211] on button "Exportar" at bounding box center [1302, 211] width 106 height 37
type input "[DATE]"
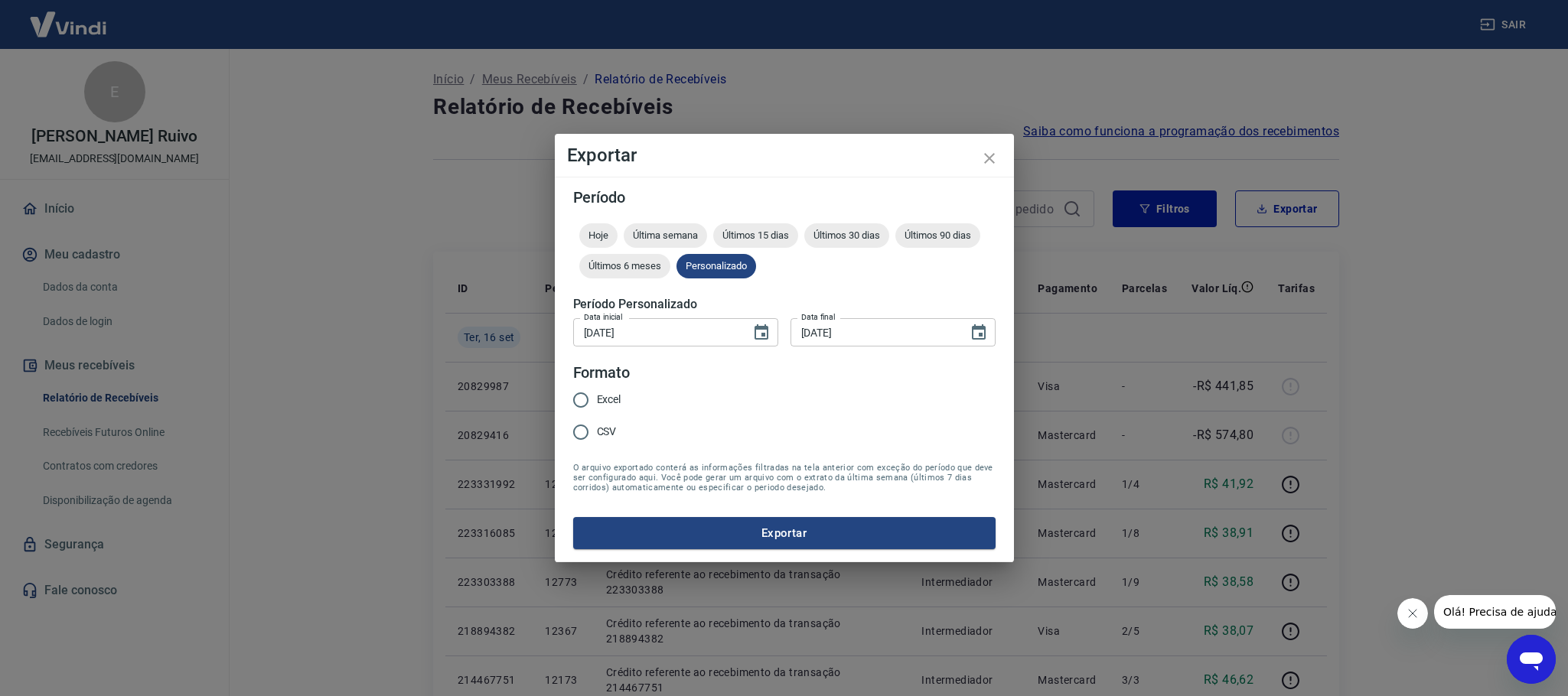
click at [609, 397] on span "Excel" at bounding box center [609, 400] width 25 height 16
click at [597, 397] on input "Excel" at bounding box center [581, 400] width 32 height 32
radio input "true"
click at [684, 524] on button "Exportar" at bounding box center [785, 533] width 423 height 32
